Goal: Information Seeking & Learning: Learn about a topic

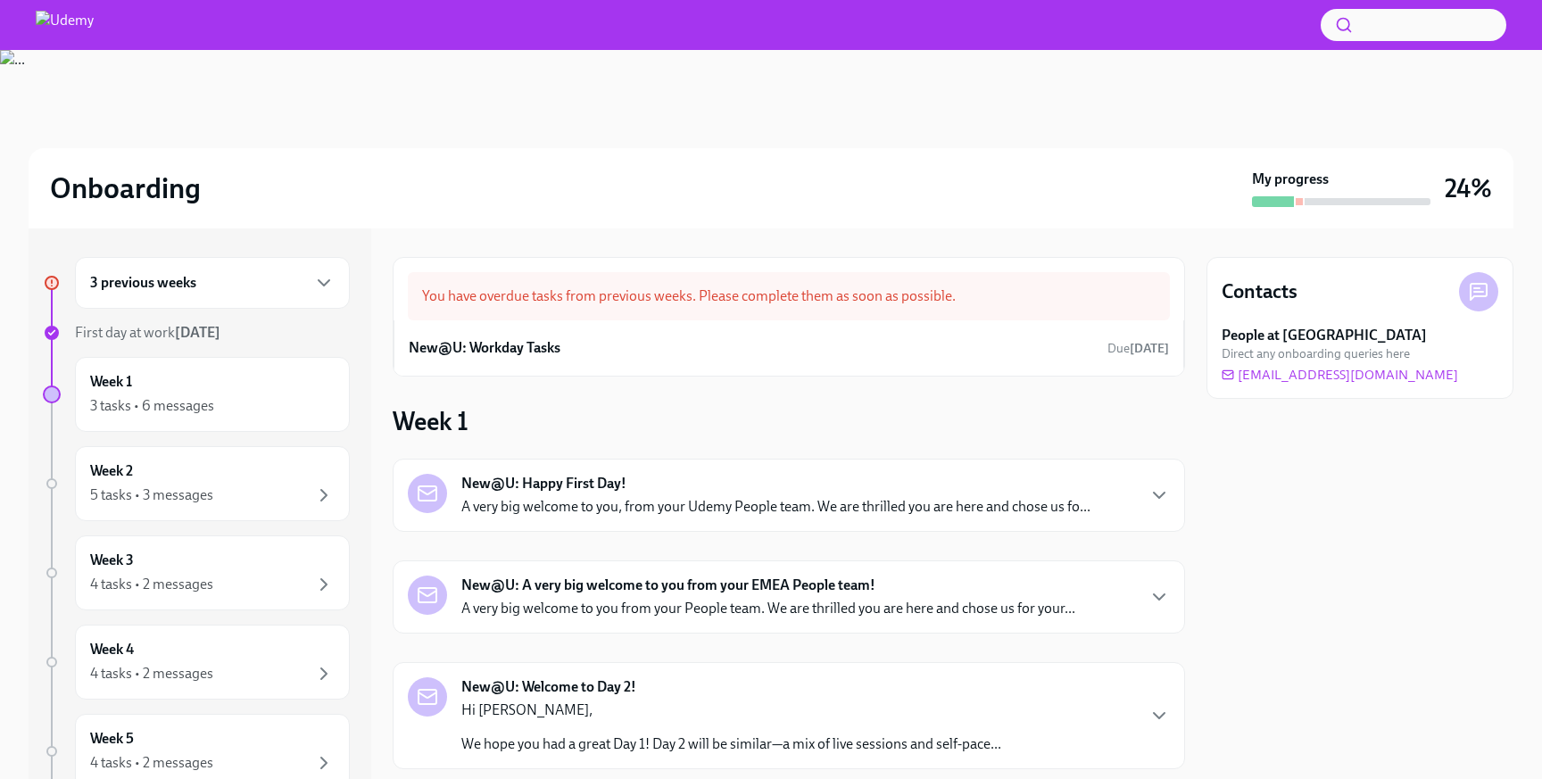
click at [257, 296] on div "3 previous weeks" at bounding box center [212, 283] width 275 height 52
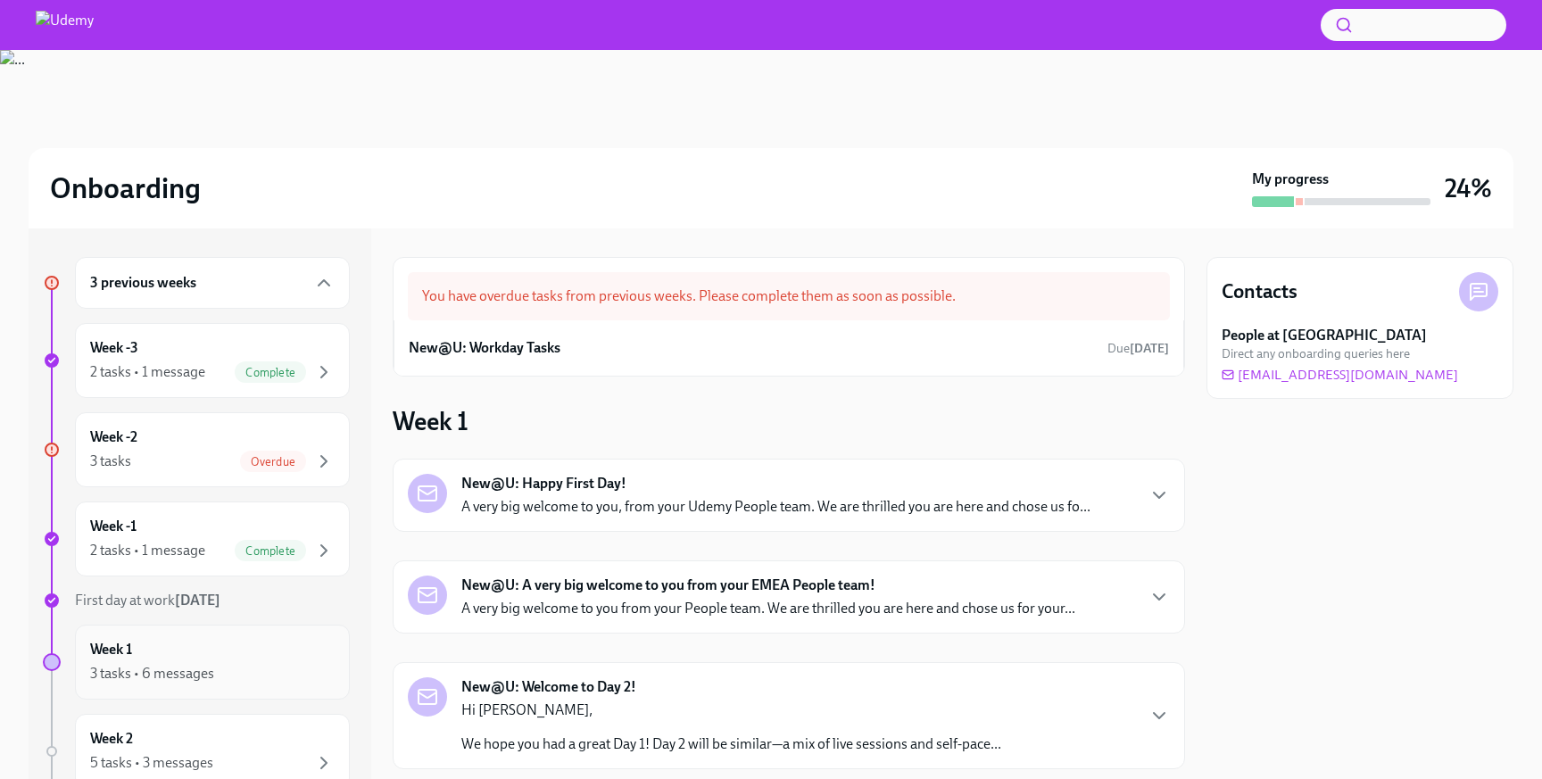
click at [199, 682] on div "3 tasks • 6 messages" at bounding box center [152, 674] width 124 height 20
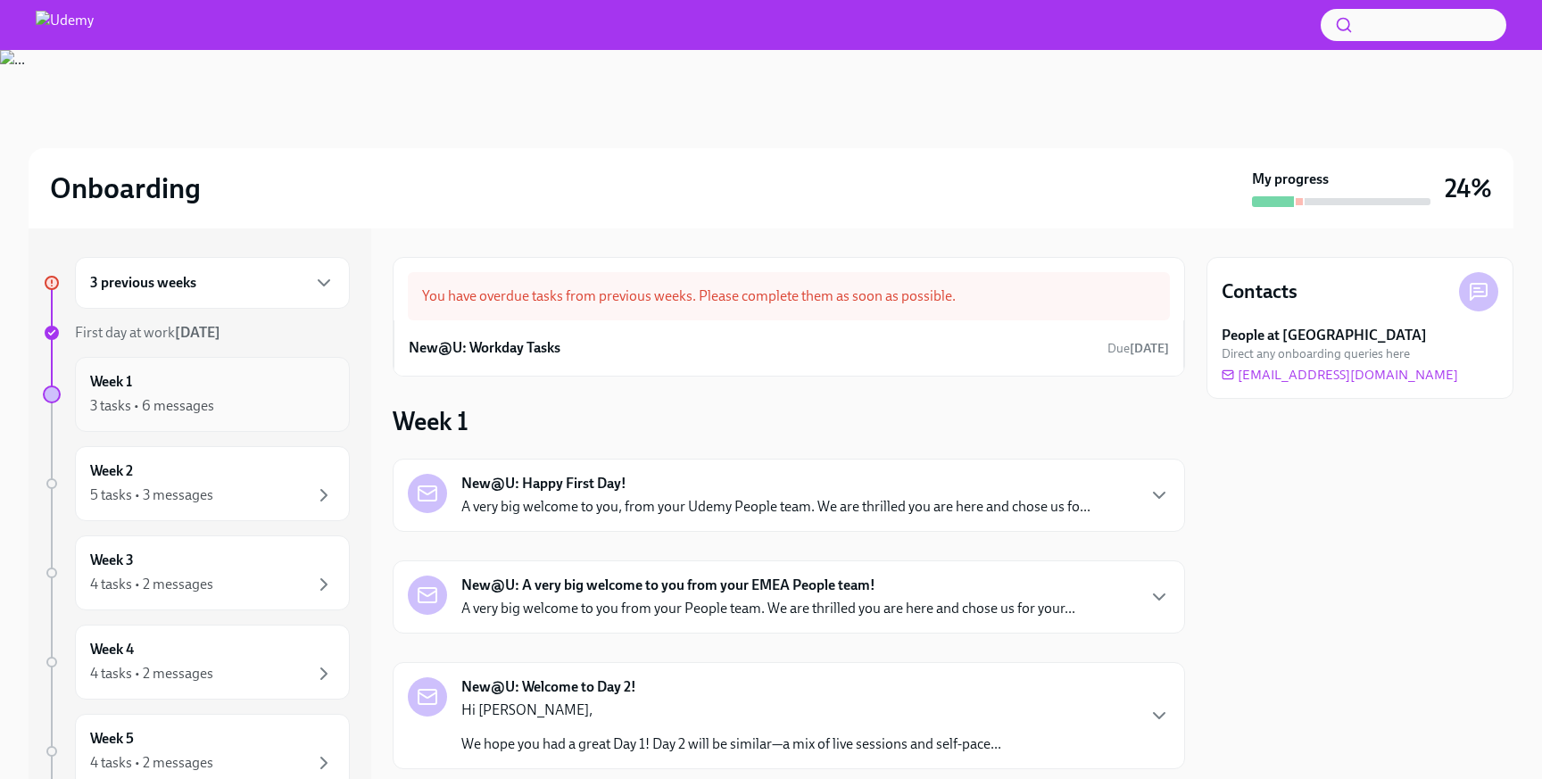
click at [210, 414] on div "3 tasks • 6 messages" at bounding box center [152, 406] width 124 height 20
click at [550, 337] on div "New@U: Workday Tasks Due [DATE]" at bounding box center [789, 348] width 760 height 27
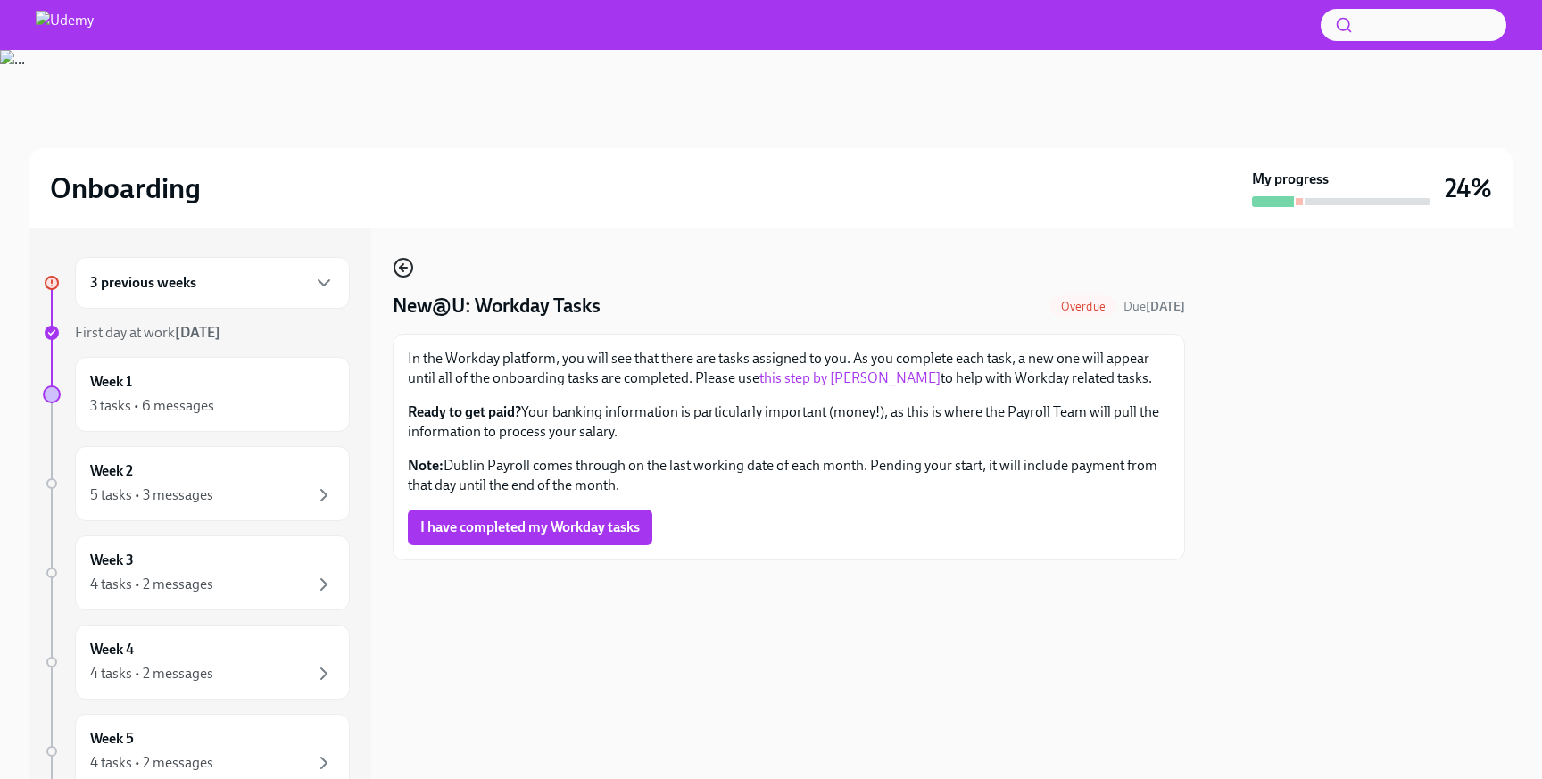
click at [410, 268] on icon "button" at bounding box center [403, 267] width 21 height 21
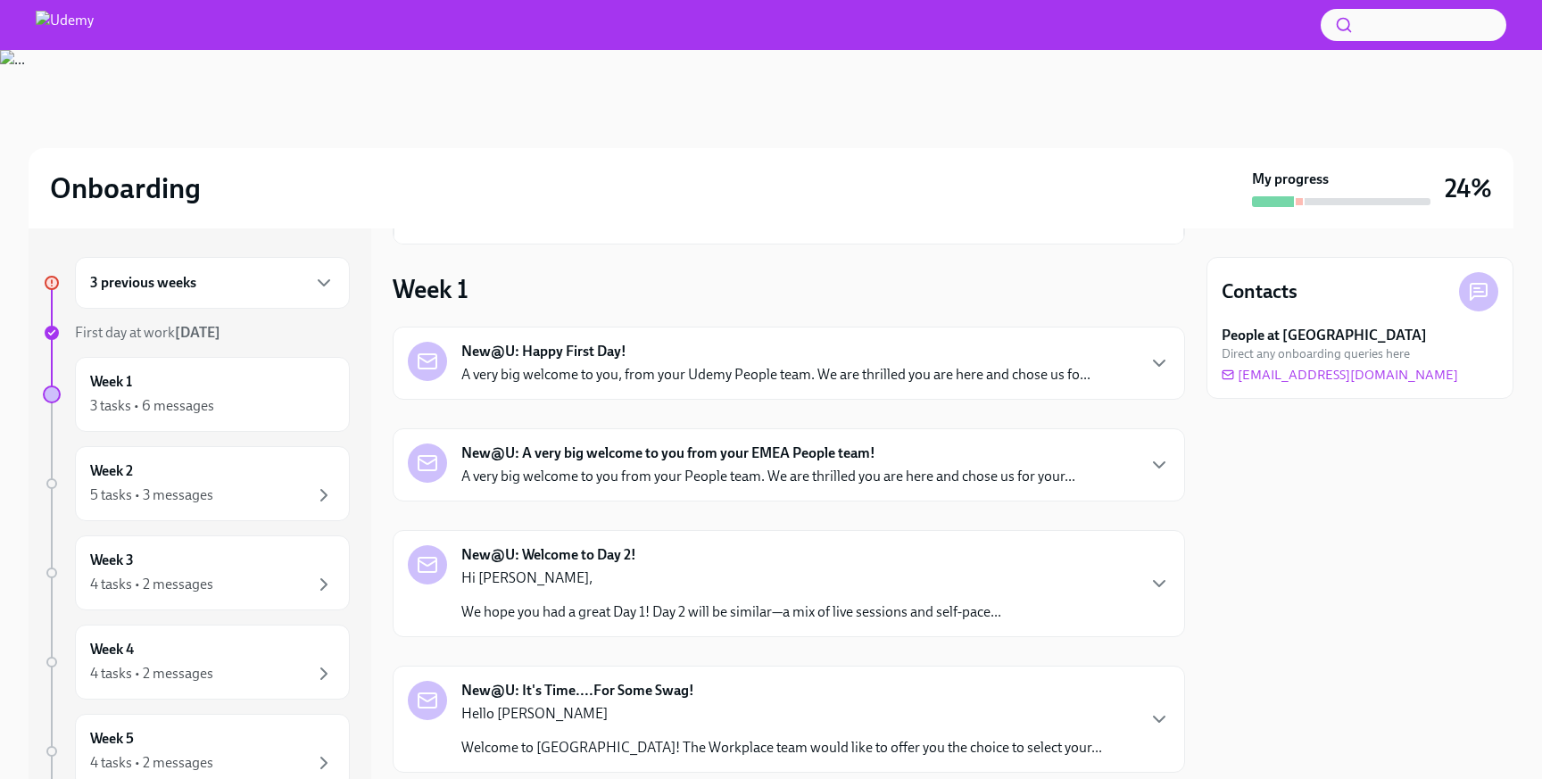
scroll to position [136, 0]
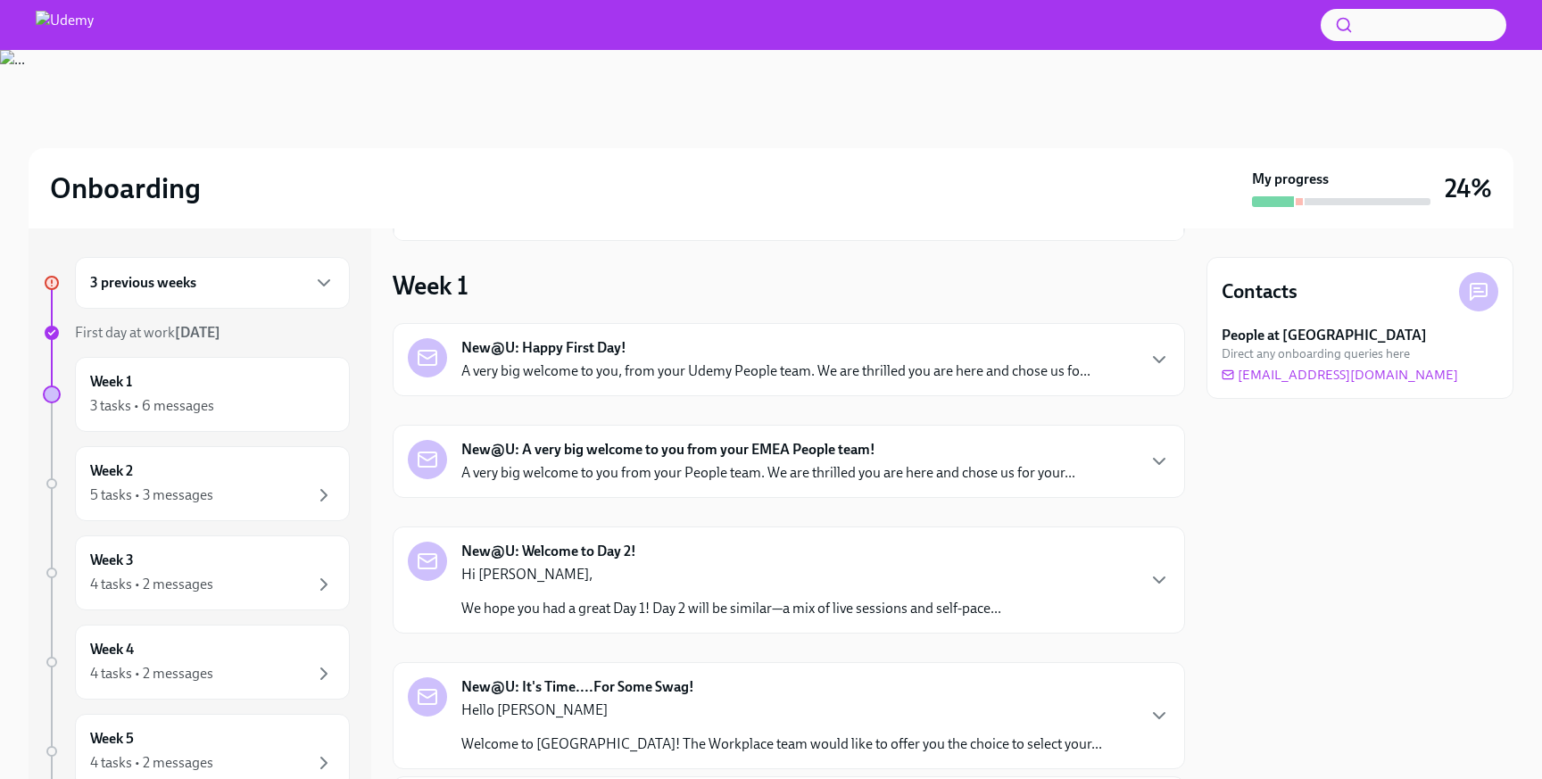
click at [575, 378] on p "A very big welcome to you, from your Udemy People team. We are thrilled you are…" at bounding box center [775, 371] width 629 height 20
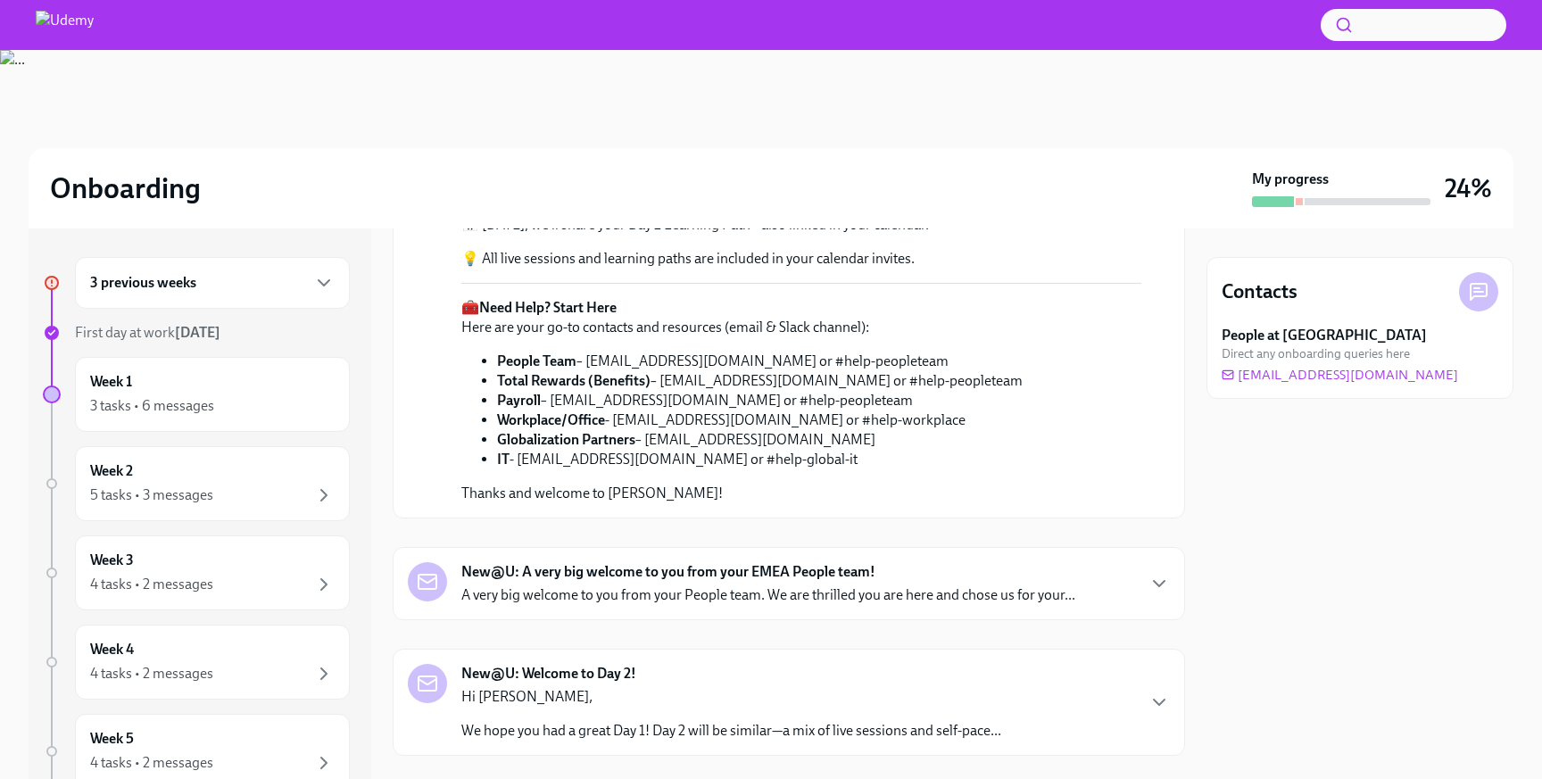
scroll to position [566, 0]
click at [637, 158] on link "New@U Orientation Guide" at bounding box center [655, 149] width 164 height 17
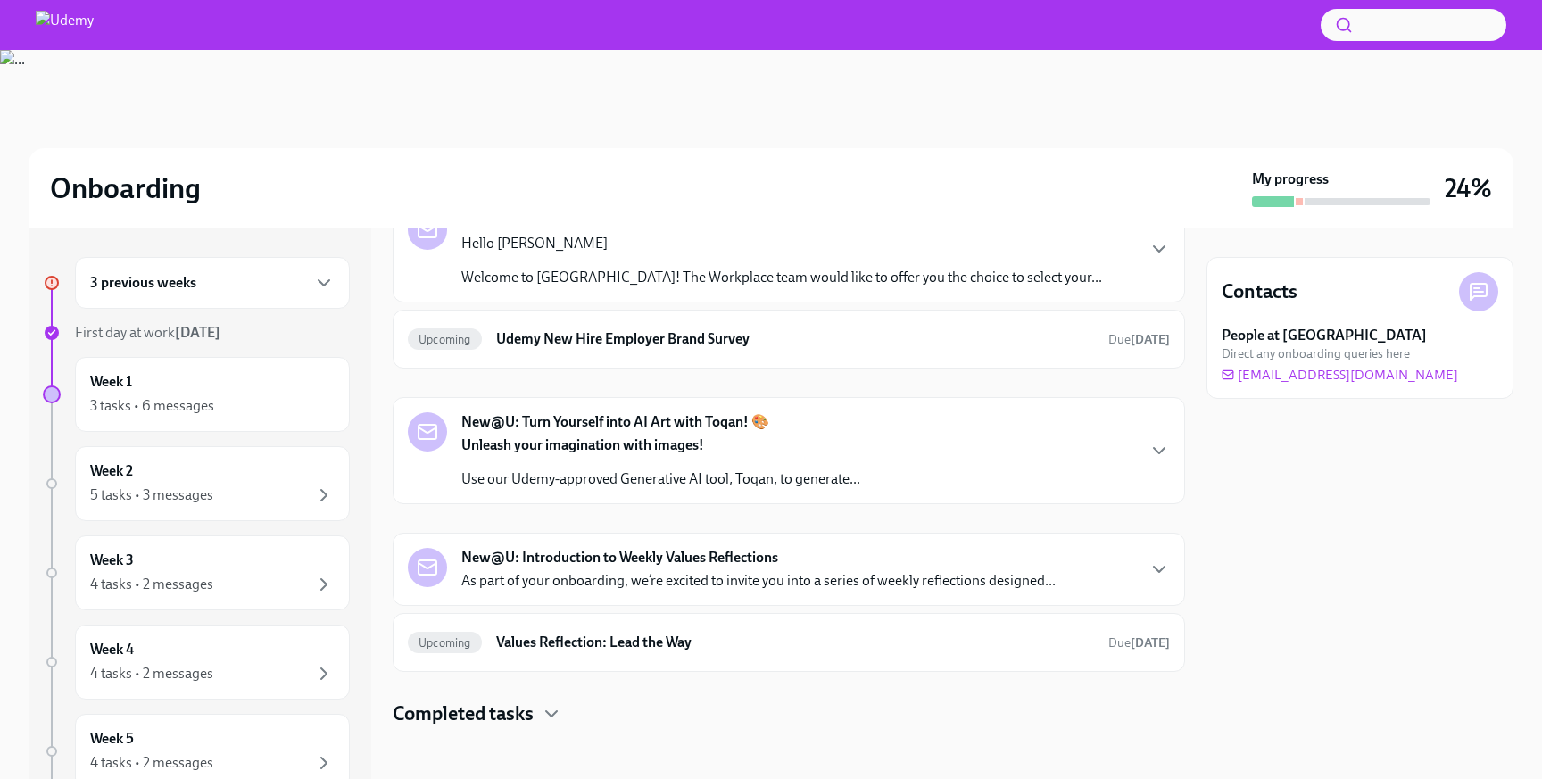
scroll to position [1152, 0]
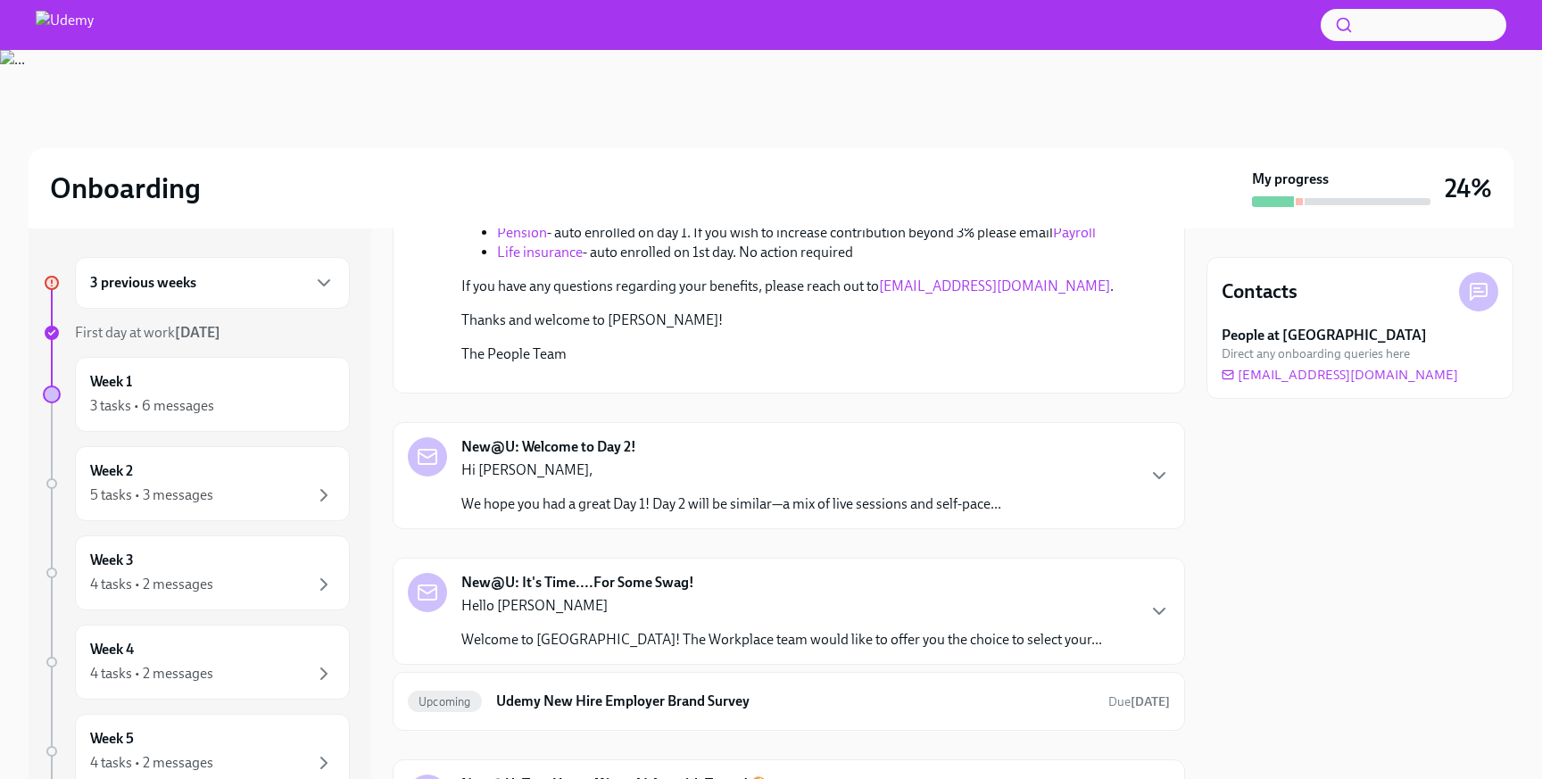
scroll to position [1475, 0]
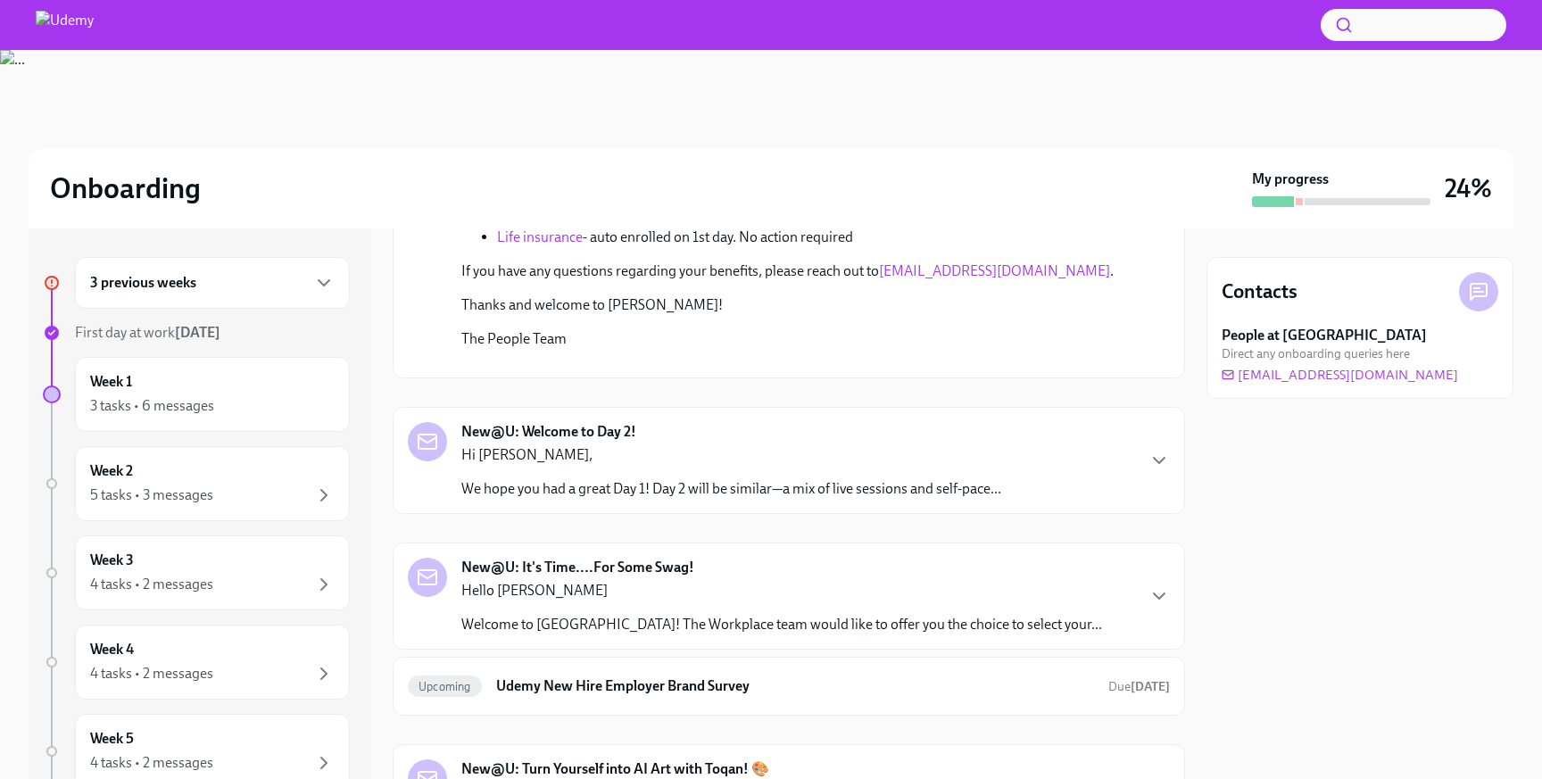
click at [860, 40] on link "working from home" at bounding box center [859, 31] width 122 height 17
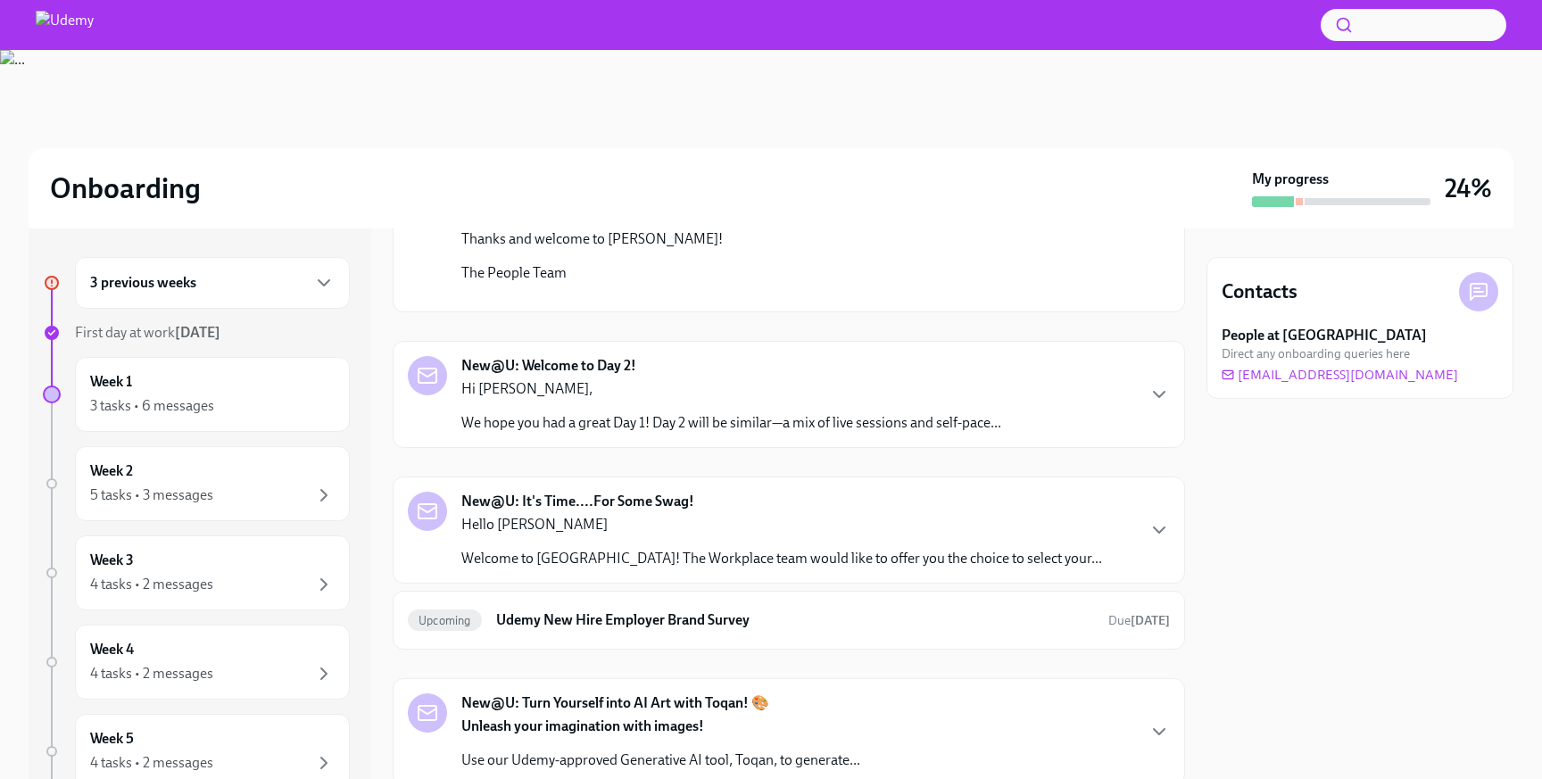
scroll to position [1547, 0]
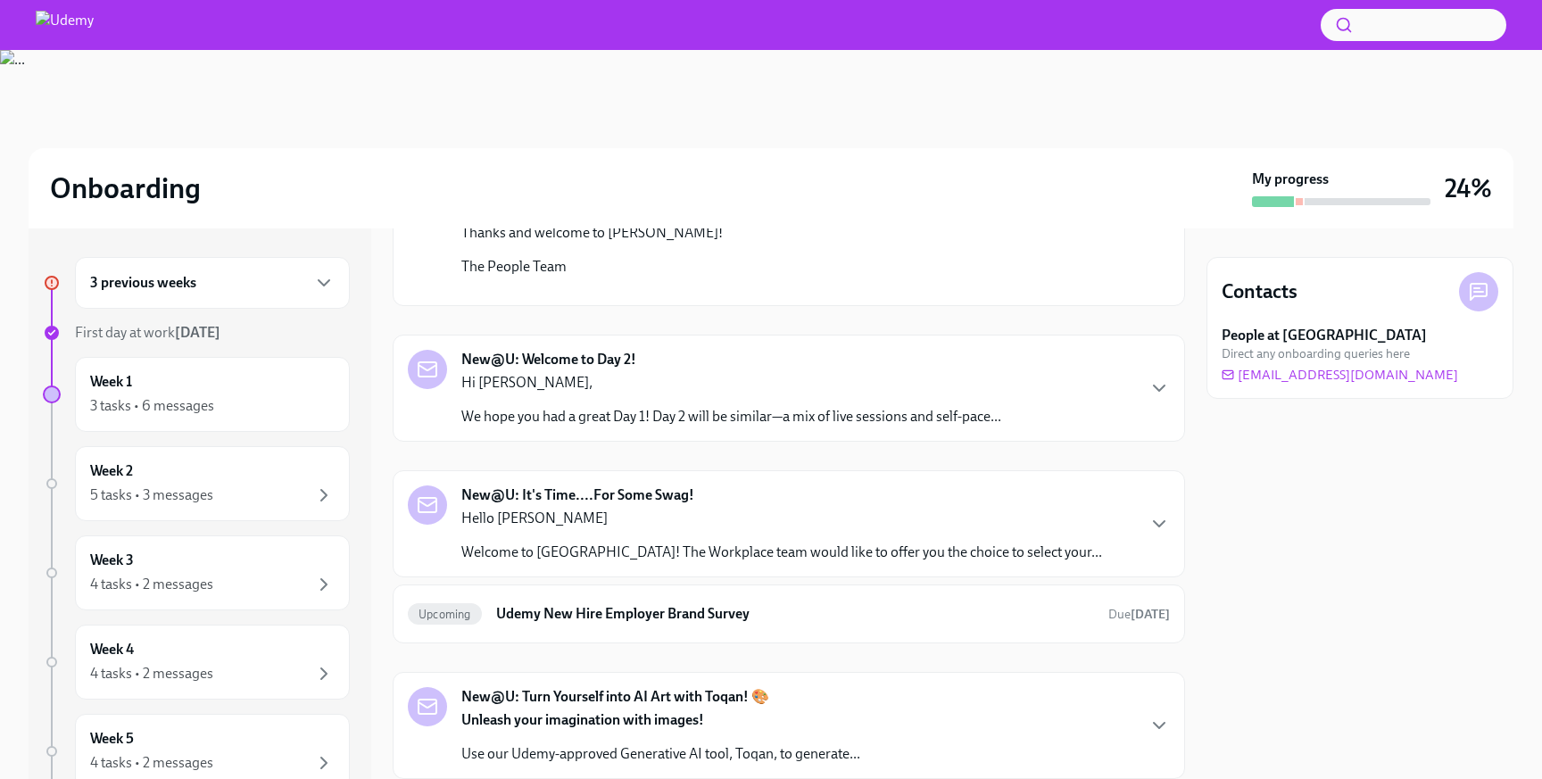
click at [526, 134] on link "Medical" at bounding box center [521, 125] width 48 height 17
click at [513, 153] on link "Pension" at bounding box center [522, 144] width 50 height 17
click at [224, 408] on div "3 tasks • 6 messages" at bounding box center [212, 405] width 244 height 21
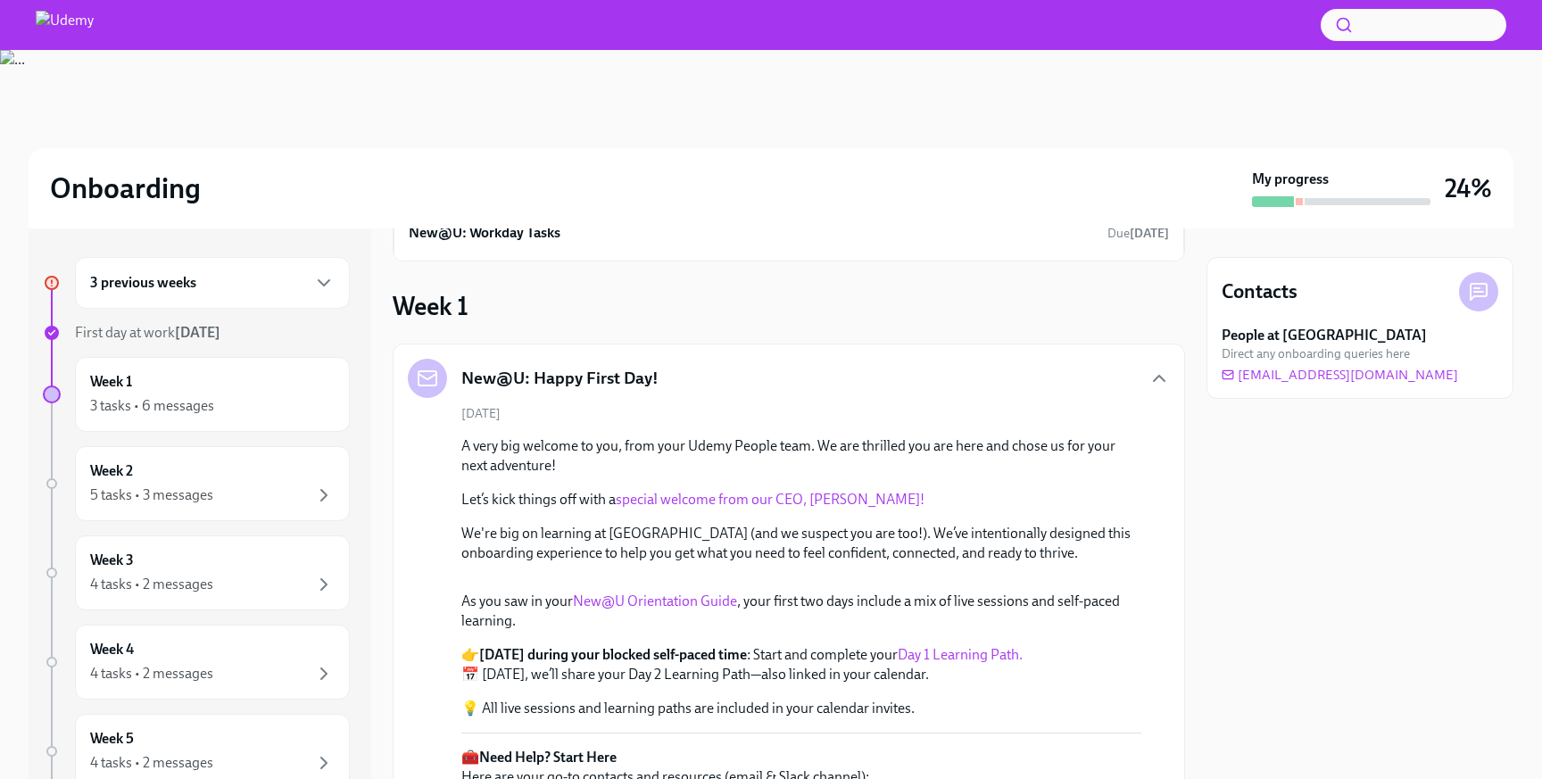
scroll to position [0, 0]
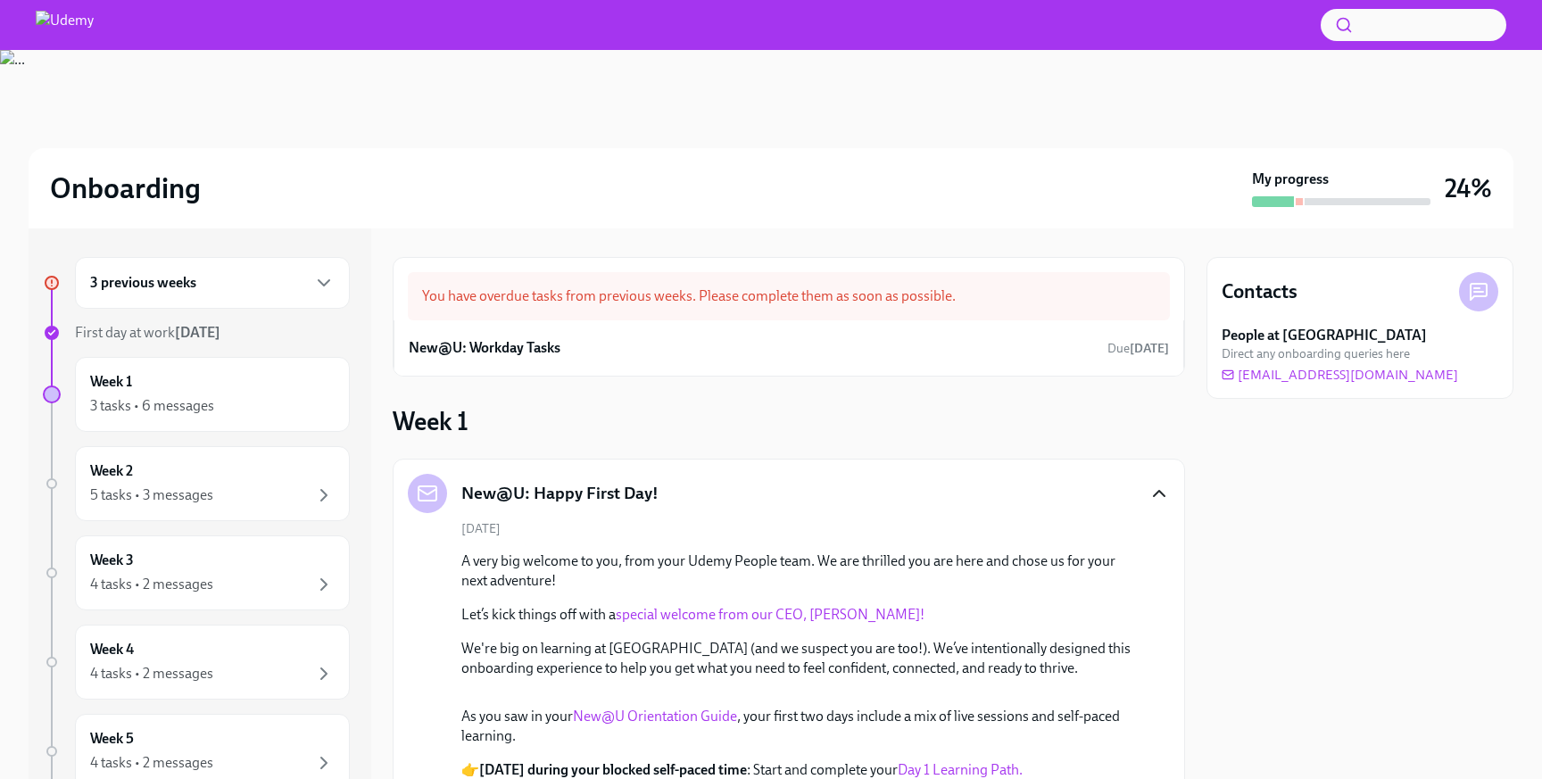
click at [1162, 492] on icon "button" at bounding box center [1158, 493] width 21 height 21
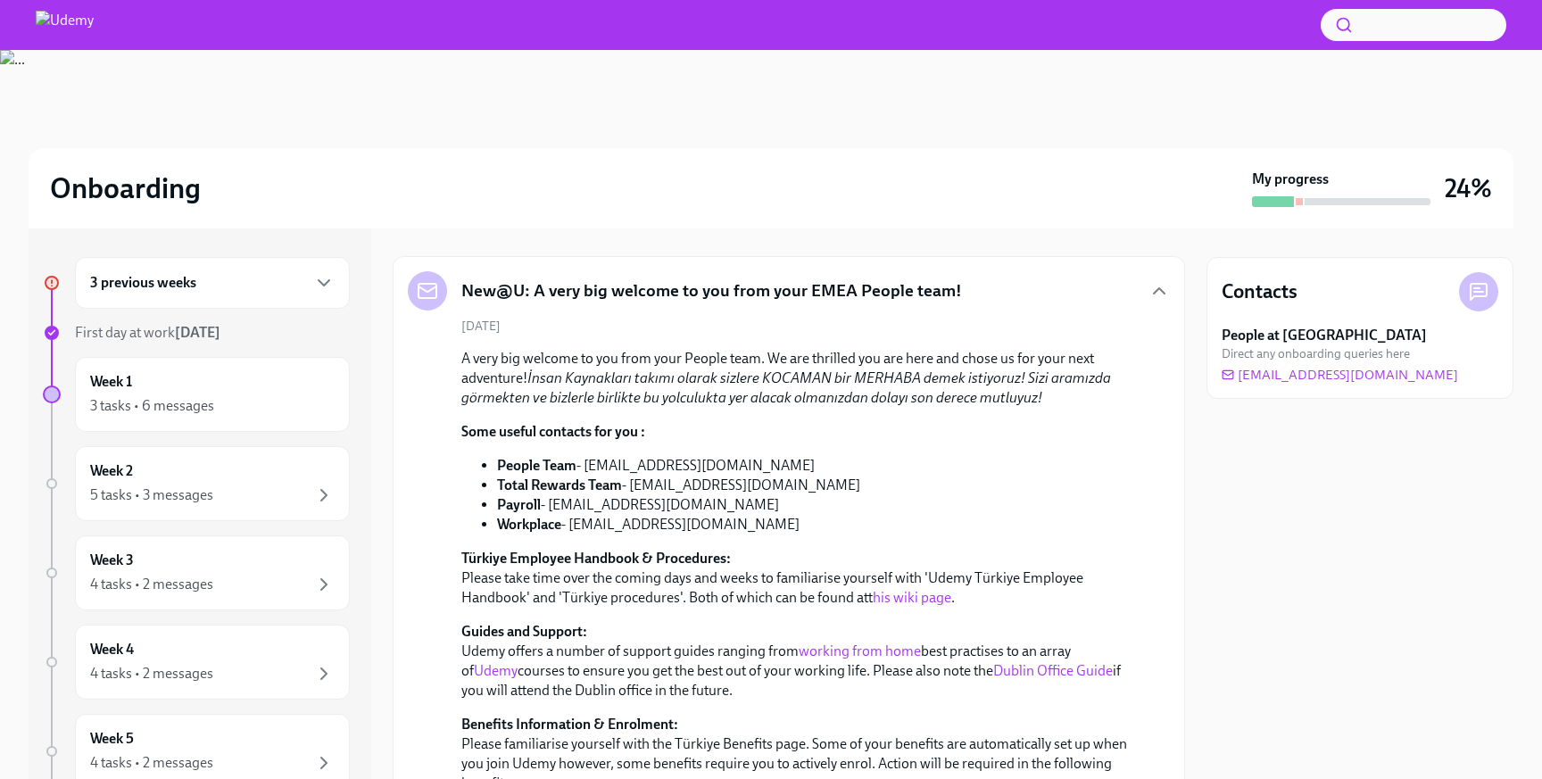
scroll to position [318, 0]
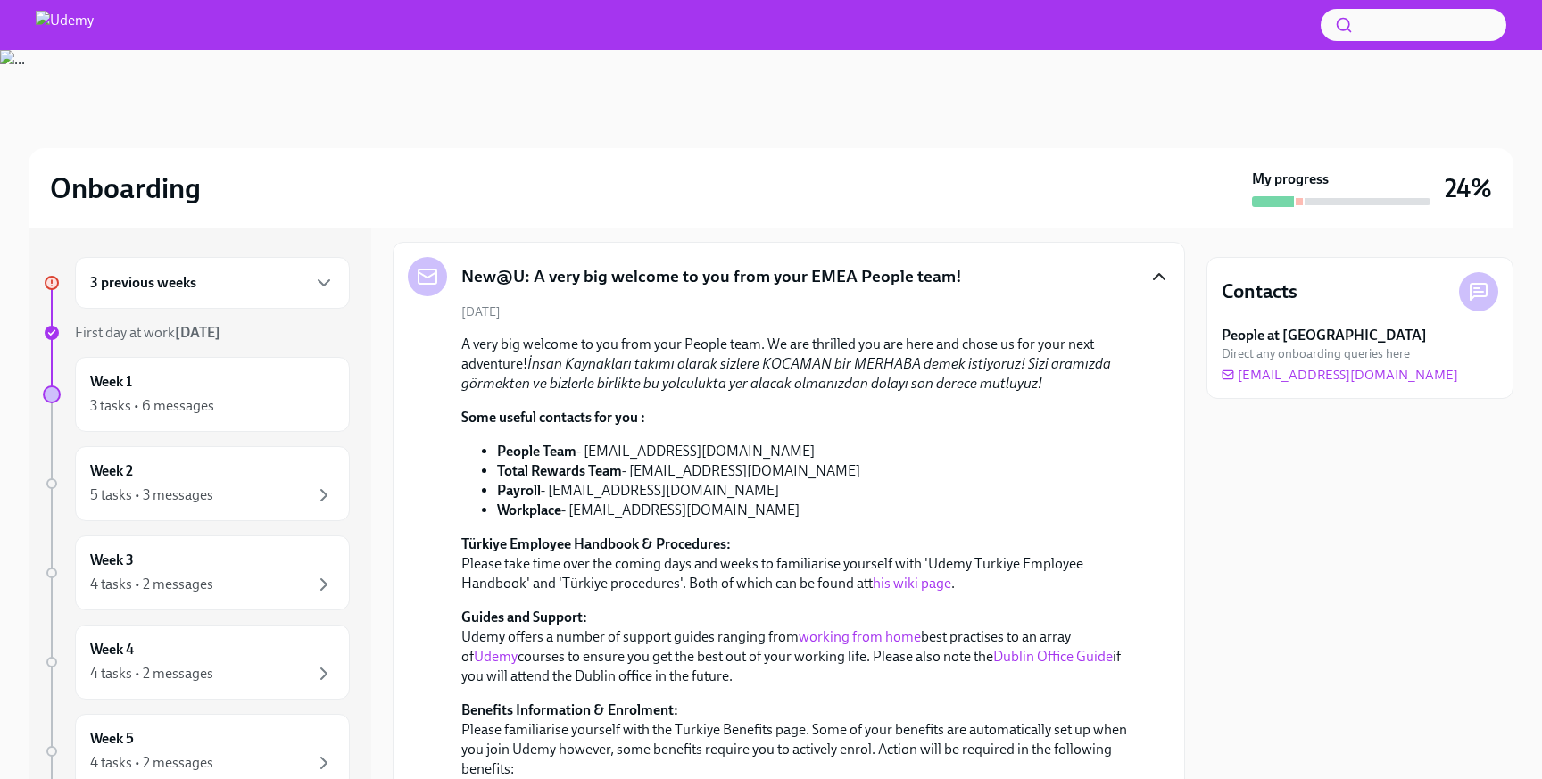
click at [1153, 277] on icon "button" at bounding box center [1158, 276] width 21 height 21
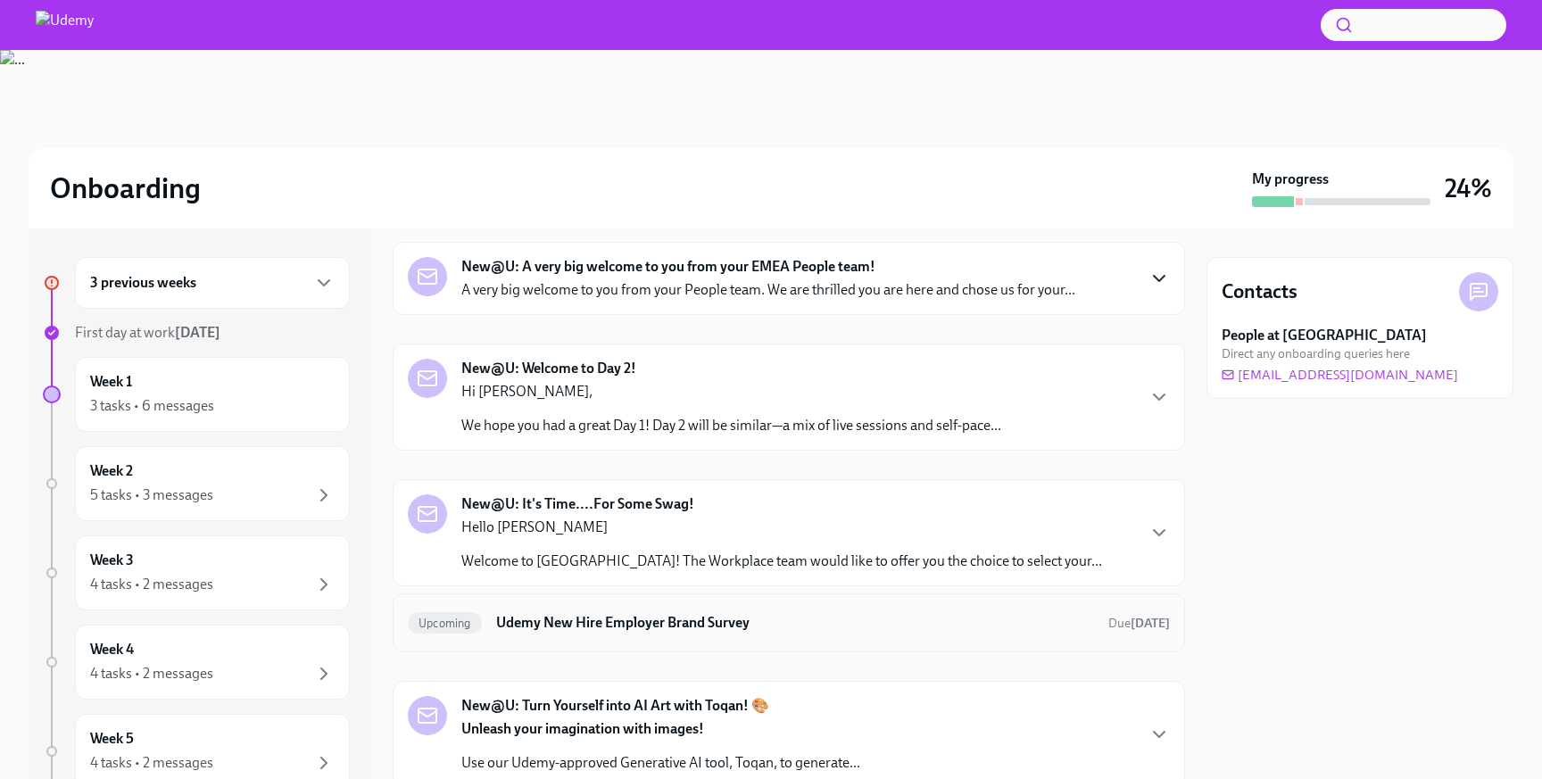
click at [753, 624] on h6 "Udemy New Hire Employer Brand Survey" at bounding box center [795, 623] width 598 height 20
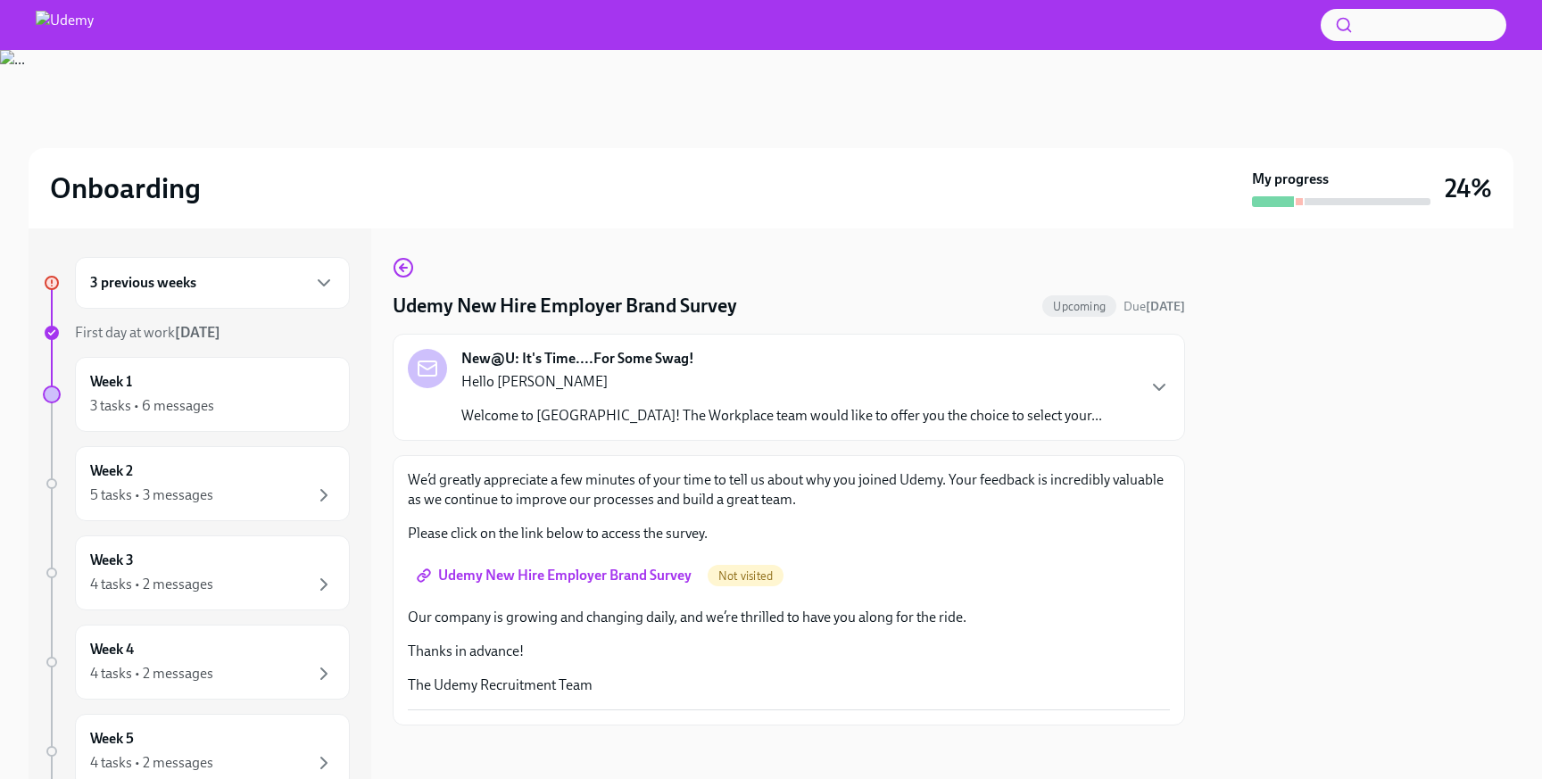
scroll to position [4, 0]
